Goal: Task Accomplishment & Management: Manage account settings

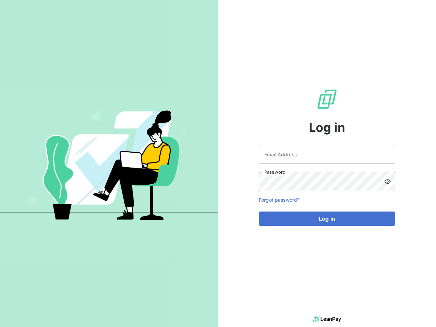
click at [218, 164] on div "Log in Email Address Password Forgot password? Log in" at bounding box center [327, 157] width 218 height 314
click at [390, 182] on icon at bounding box center [387, 181] width 7 height 7
